Goal: Transaction & Acquisition: Purchase product/service

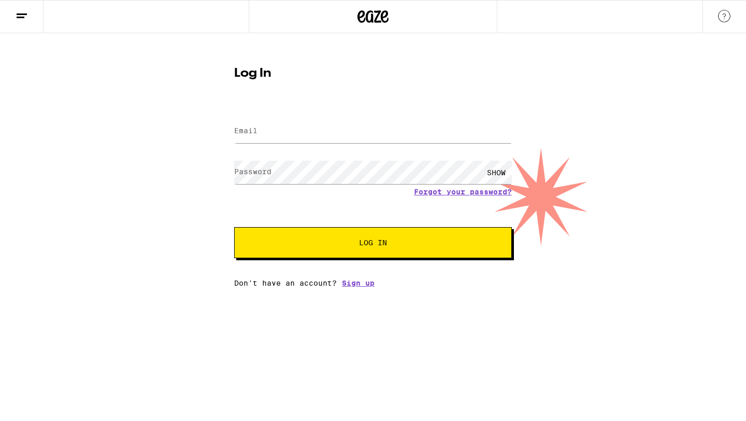
click at [338, 83] on div "Log In Email Email Password Password SHOW Forgot your password? Log In Don't ha…" at bounding box center [373, 173] width 298 height 228
click at [274, 136] on input "Email" at bounding box center [373, 131] width 278 height 23
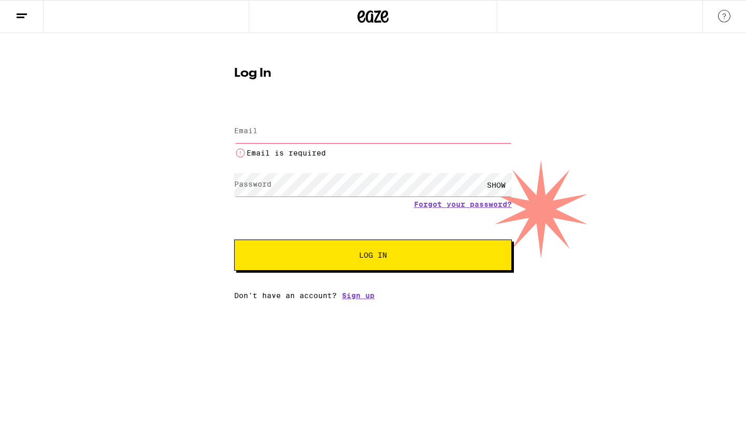
type input "petermpodesta@gmail.com"
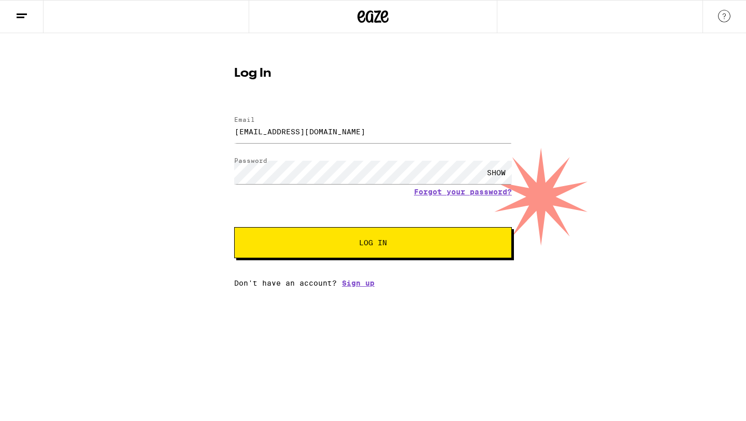
click at [358, 236] on button "Log In" at bounding box center [373, 242] width 278 height 31
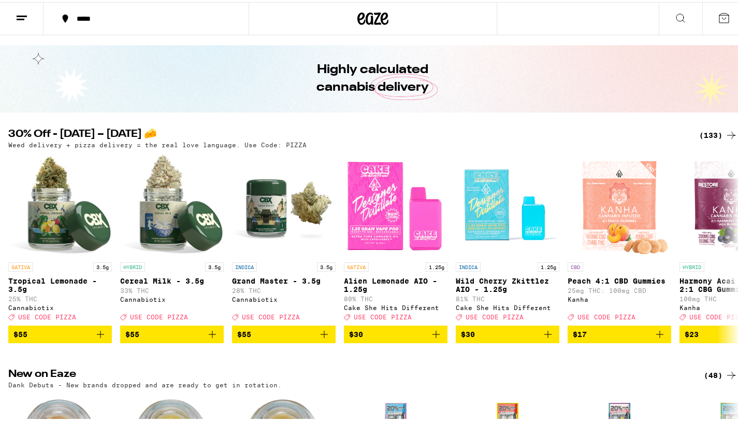
scroll to position [26, 0]
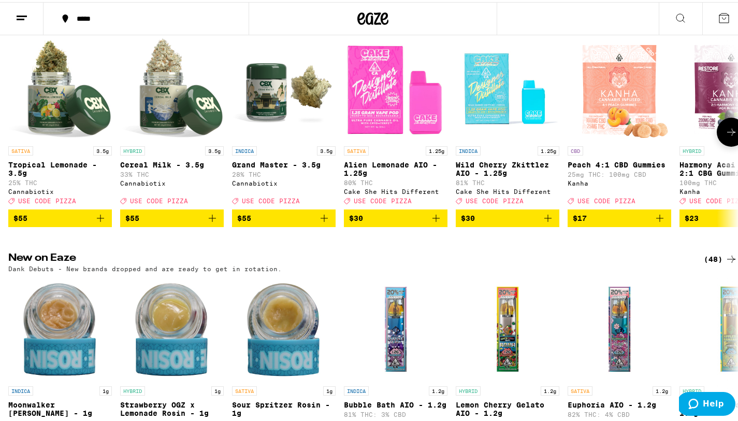
click at [183, 222] on span "$55" at bounding box center [171, 216] width 93 height 12
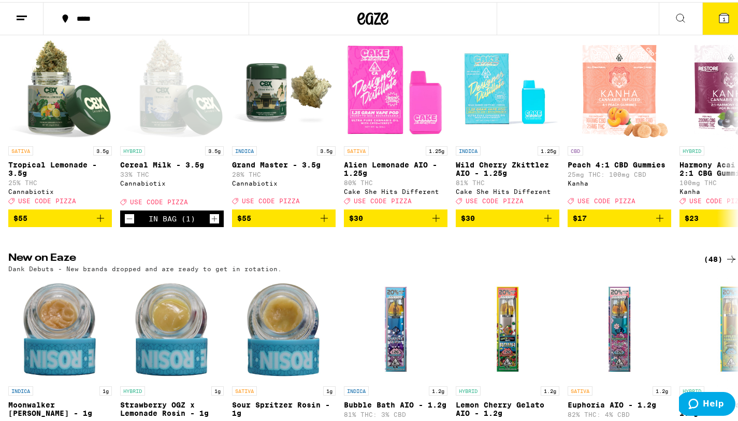
click at [719, 23] on button "1" at bounding box center [724, 17] width 44 height 32
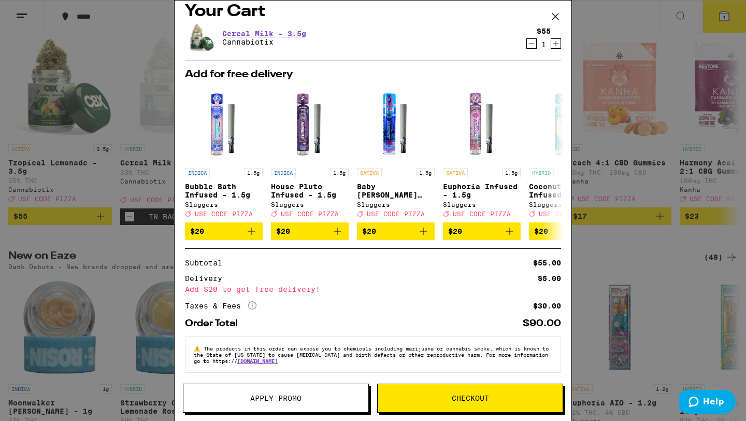
scroll to position [20, 0]
